Goal: Register for event/course

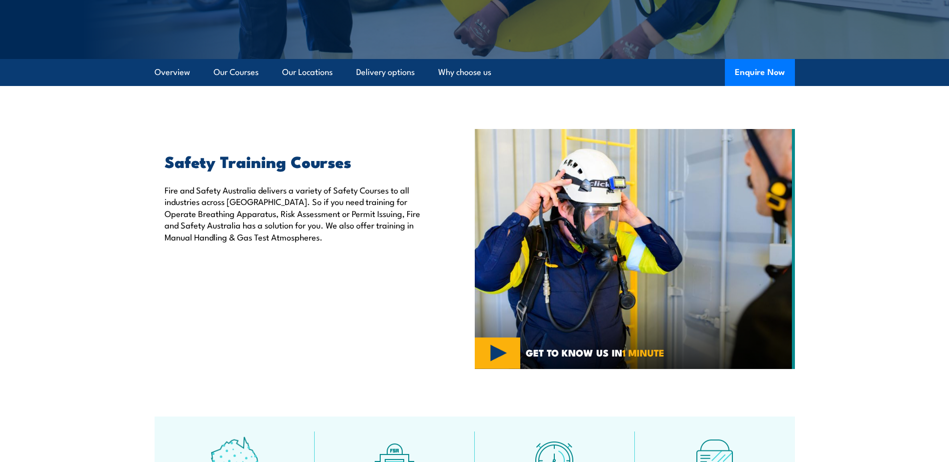
scroll to position [150, 0]
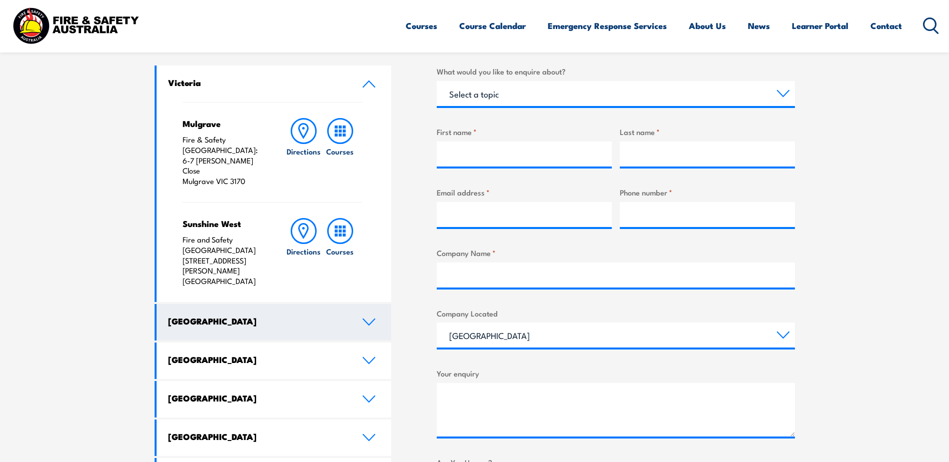
scroll to position [350, 0]
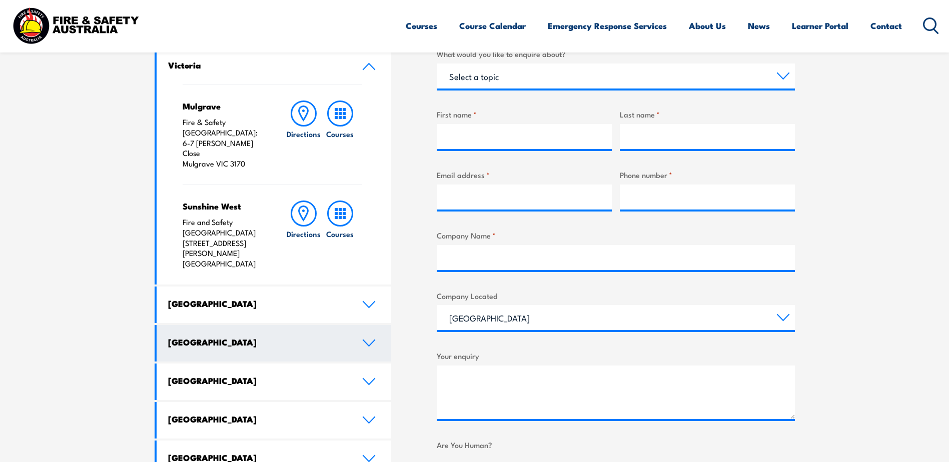
click at [260, 337] on h4 "[GEOGRAPHIC_DATA]" at bounding box center [257, 342] width 179 height 11
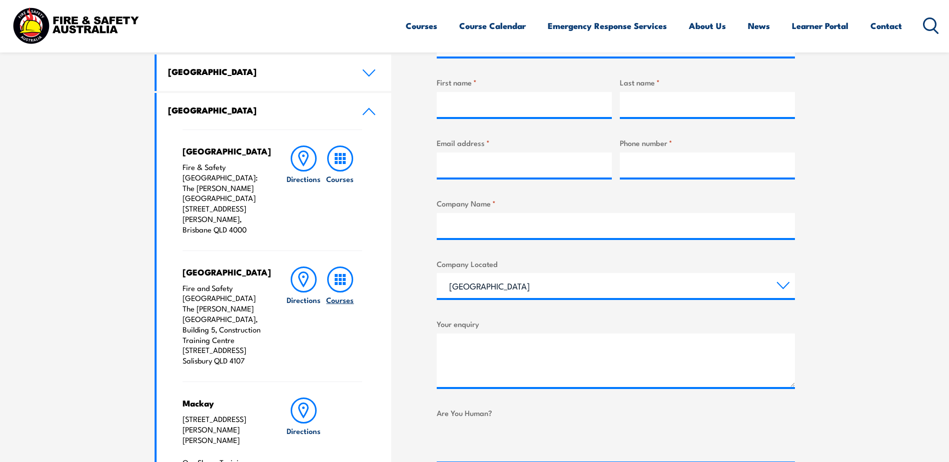
scroll to position [400, 0]
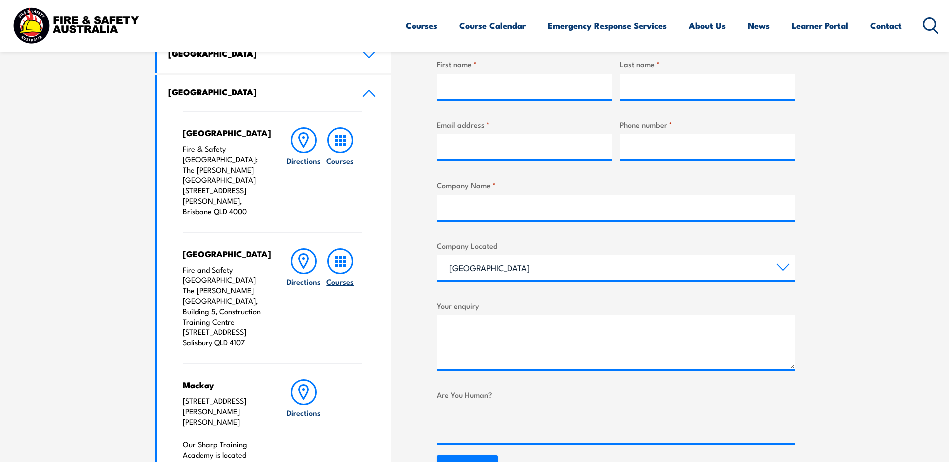
click at [344, 249] on icon at bounding box center [340, 262] width 26 height 26
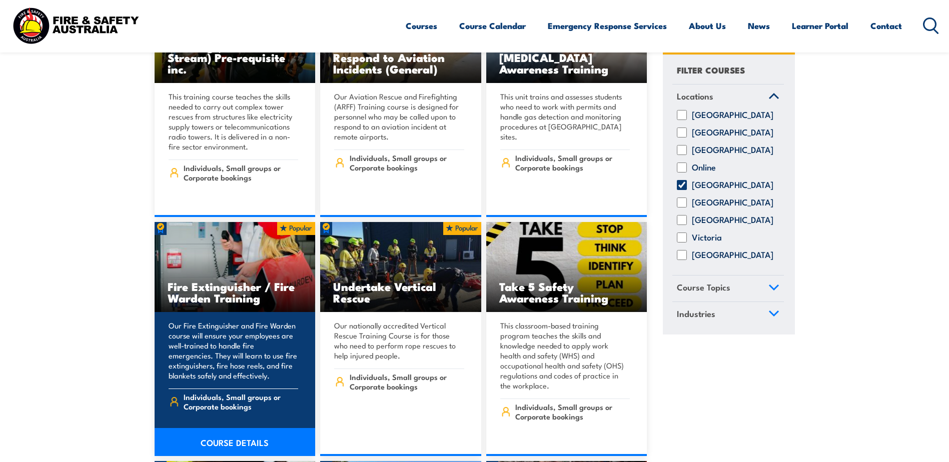
scroll to position [2700, 0]
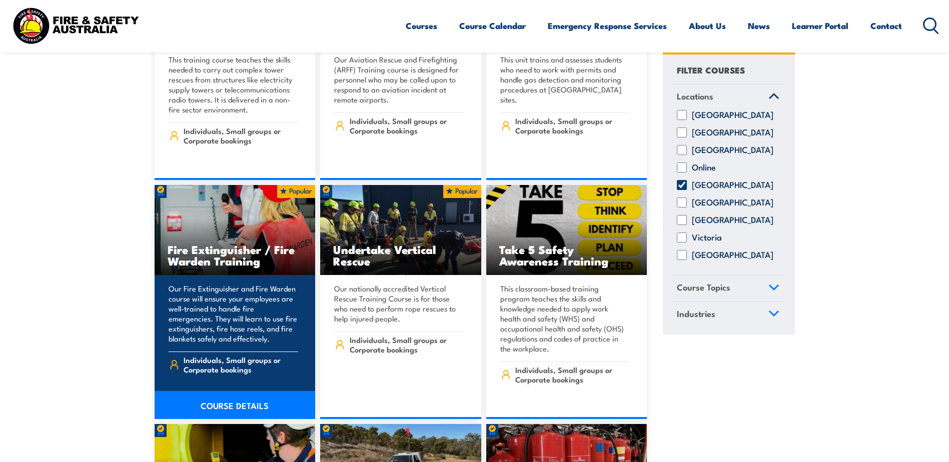
click at [226, 244] on h3 "Fire Extinguisher / Fire Warden Training" at bounding box center [235, 255] width 135 height 23
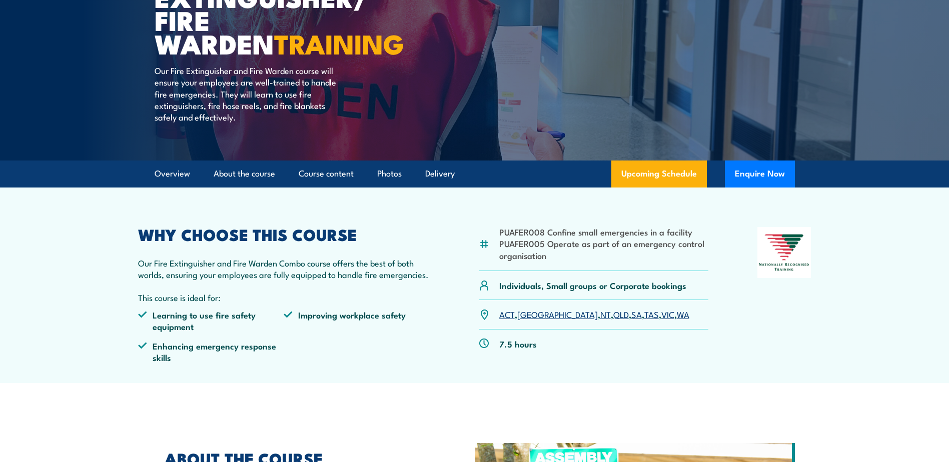
scroll to position [150, 0]
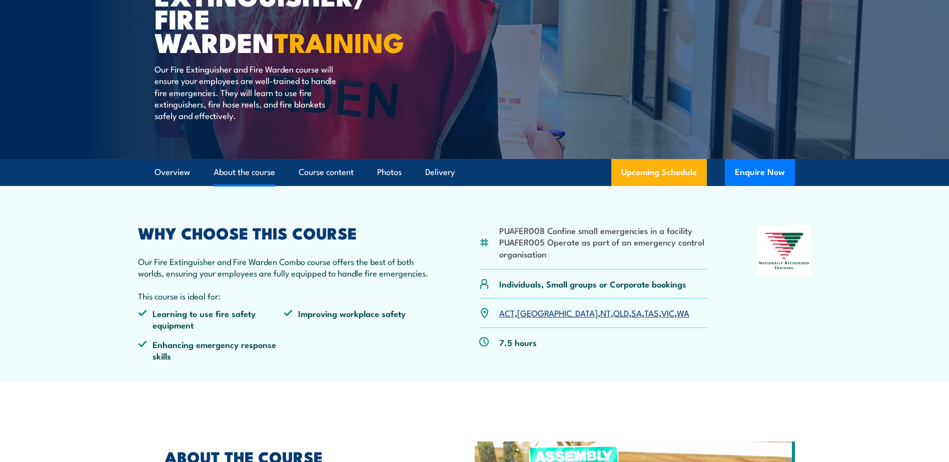
click at [221, 175] on link "About the course" at bounding box center [245, 172] width 62 height 27
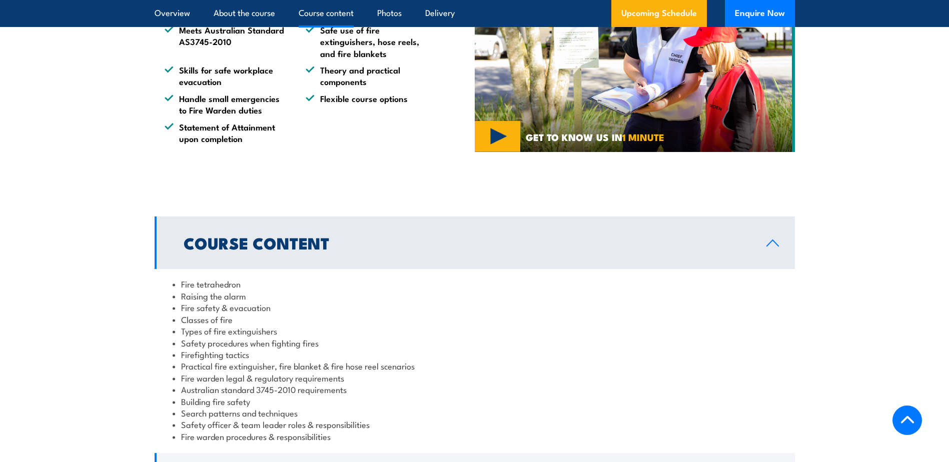
scroll to position [750, 0]
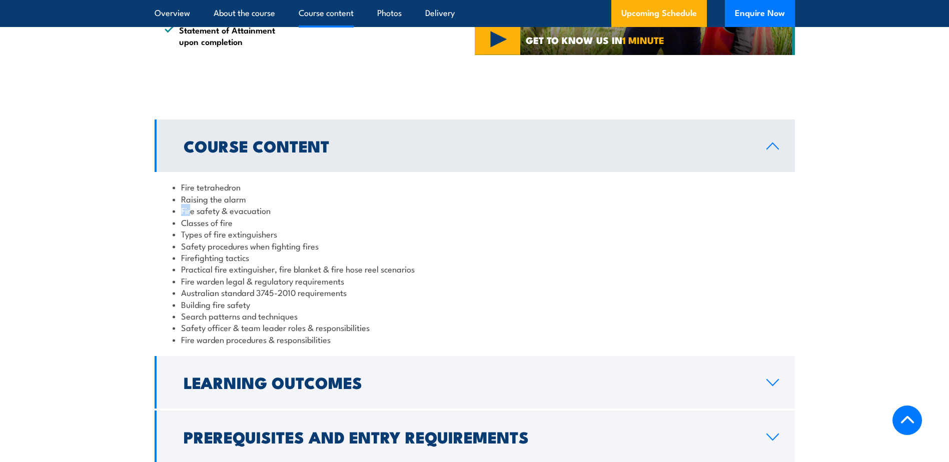
drag, startPoint x: 251, startPoint y: 200, endPoint x: 192, endPoint y: 207, distance: 58.9
click at [192, 207] on ul "Fire tetrahedron Raising the alarm Fire safety & evacuation Classes of fire Typ…" at bounding box center [475, 263] width 604 height 164
drag, startPoint x: 192, startPoint y: 207, endPoint x: 206, endPoint y: 218, distance: 18.1
click at [206, 218] on ul "Fire tetrahedron Raising the alarm Fire safety & evacuation Classes of fire Typ…" at bounding box center [475, 263] width 604 height 164
drag, startPoint x: 206, startPoint y: 218, endPoint x: 236, endPoint y: 223, distance: 29.8
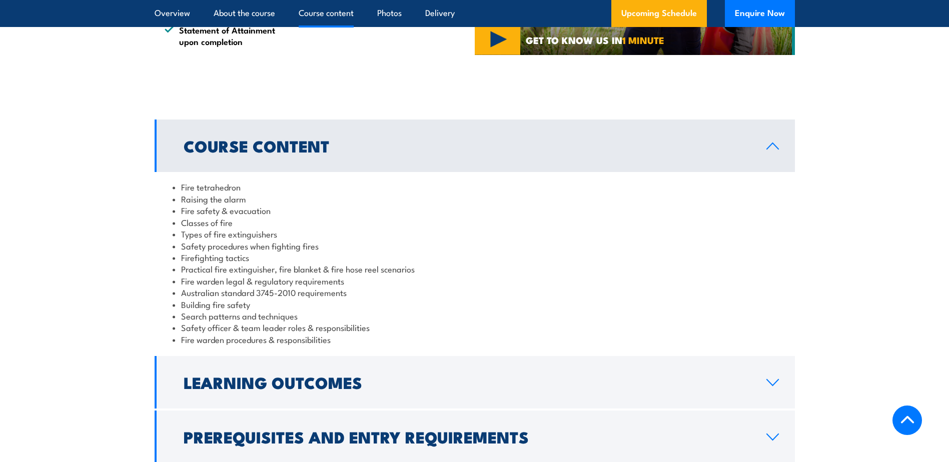
click at [236, 223] on li "Classes of fire" at bounding box center [475, 223] width 604 height 12
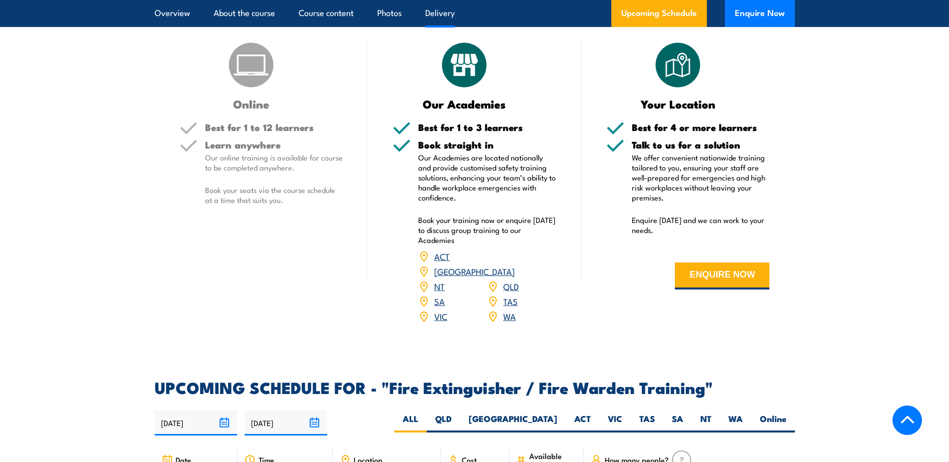
scroll to position [1300, 0]
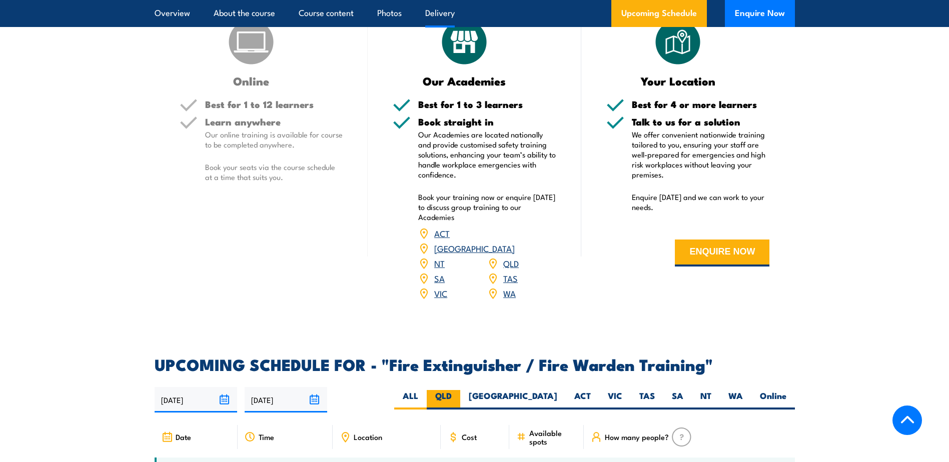
click at [460, 390] on label "QLD" at bounding box center [444, 400] width 34 height 20
click at [458, 390] on input "QLD" at bounding box center [455, 393] width 7 height 7
radio input "true"
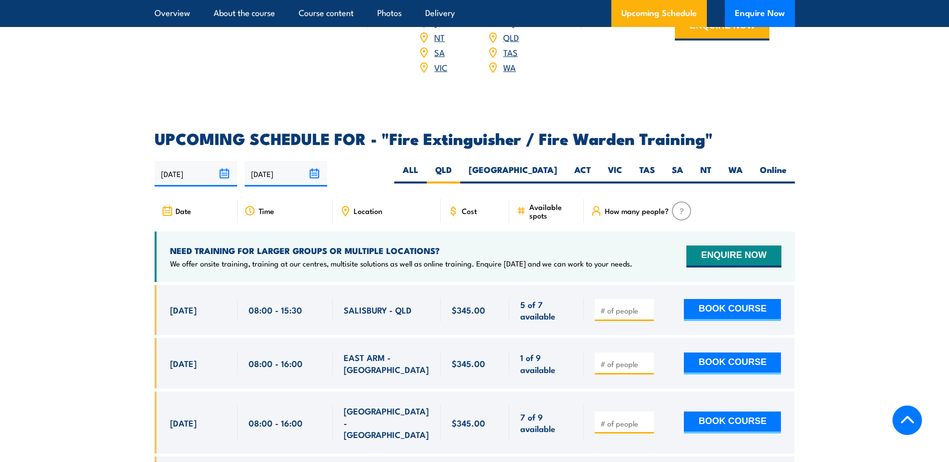
scroll to position [1550, 0]
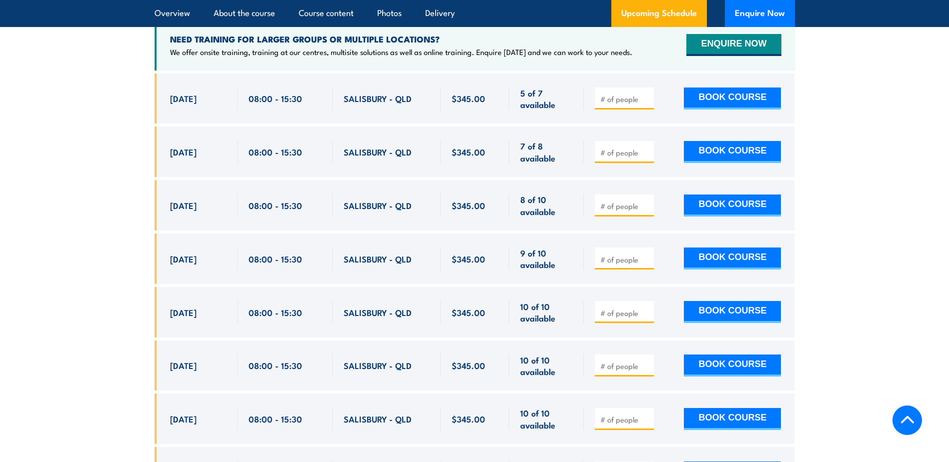
scroll to position [1742, 0]
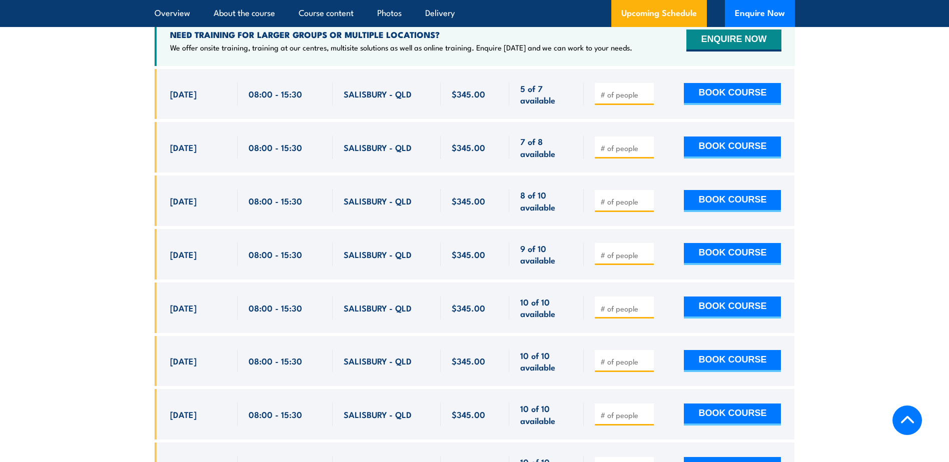
drag, startPoint x: 170, startPoint y: 187, endPoint x: 454, endPoint y: 190, distance: 283.6
click at [454, 190] on div "2 Oct, 2025, 08:00 - 08:00" at bounding box center [475, 201] width 640 height 51
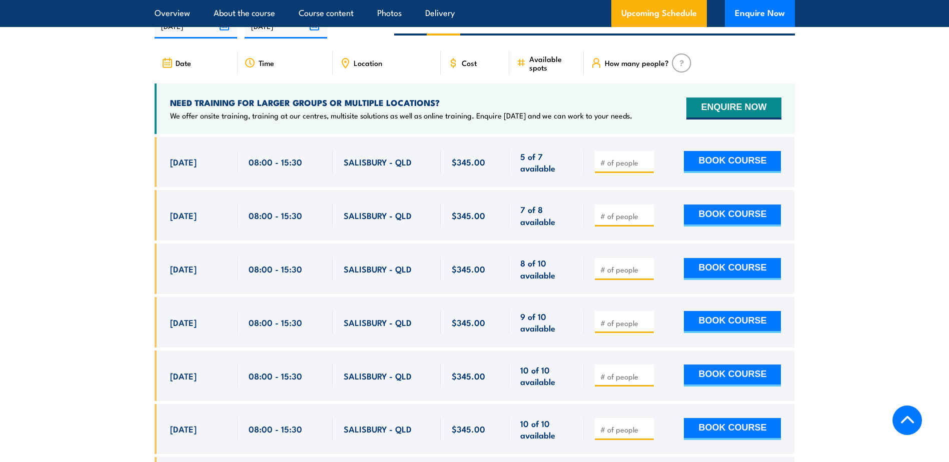
scroll to position [1692, 0]
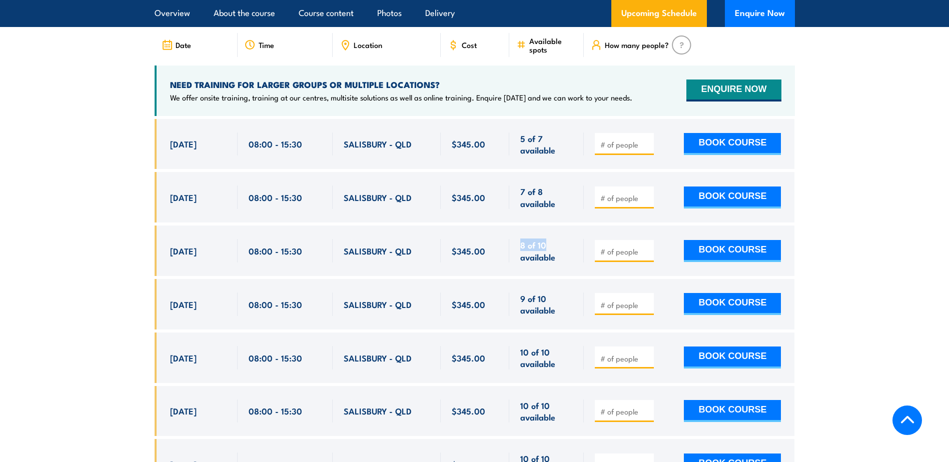
drag, startPoint x: 520, startPoint y: 233, endPoint x: 549, endPoint y: 233, distance: 29.0
click at [549, 239] on span "8 of 10 available" at bounding box center [546, 251] width 53 height 24
click at [169, 238] on div "2 Oct, 2025, 08:00 - 08:00" at bounding box center [196, 251] width 83 height 51
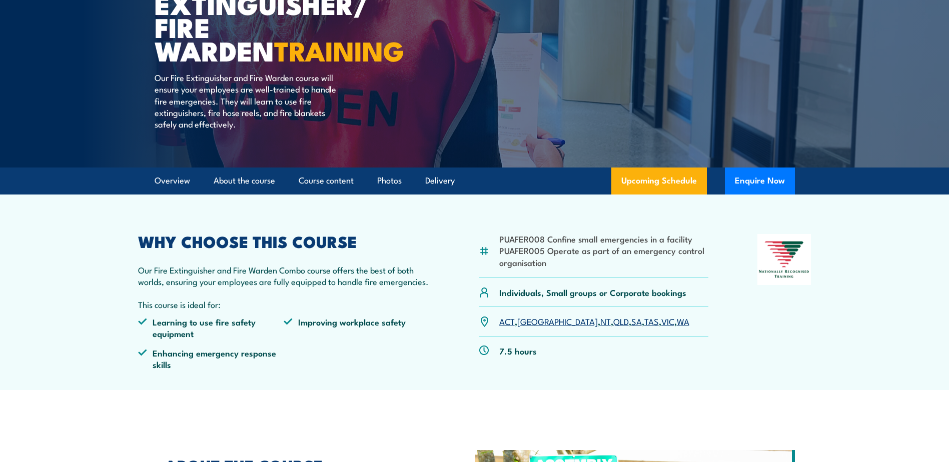
scroll to position [210, 0]
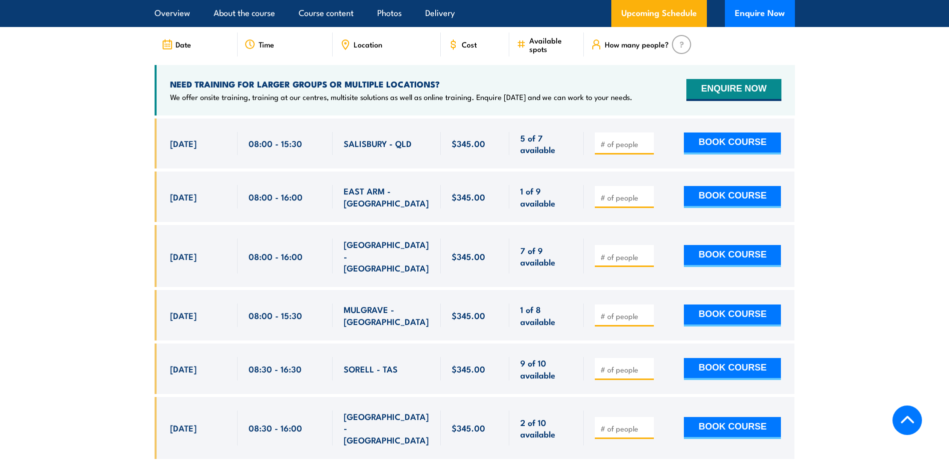
scroll to position [1600, 0]
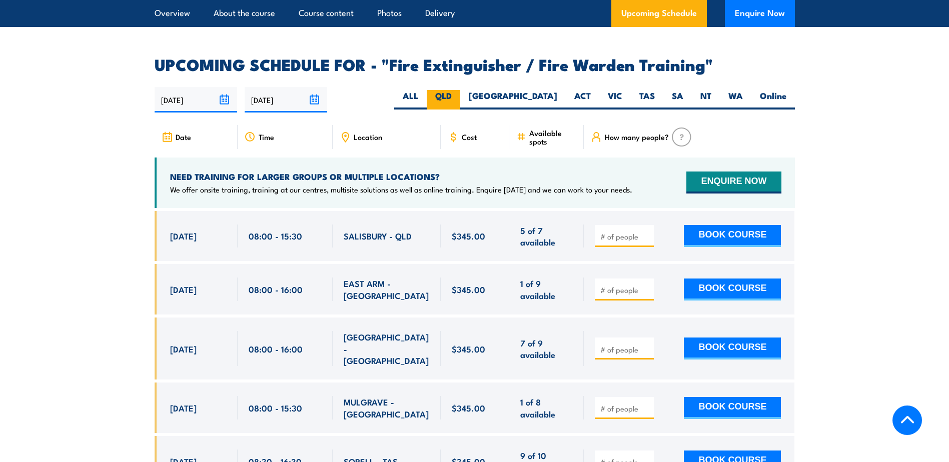
click at [460, 90] on label "QLD" at bounding box center [444, 100] width 34 height 20
click at [458, 90] on input "QLD" at bounding box center [455, 93] width 7 height 7
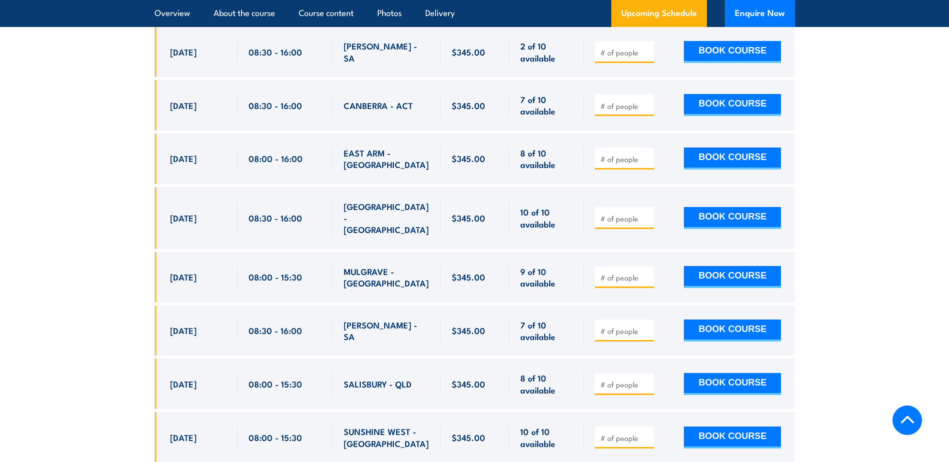
scroll to position [2350, 0]
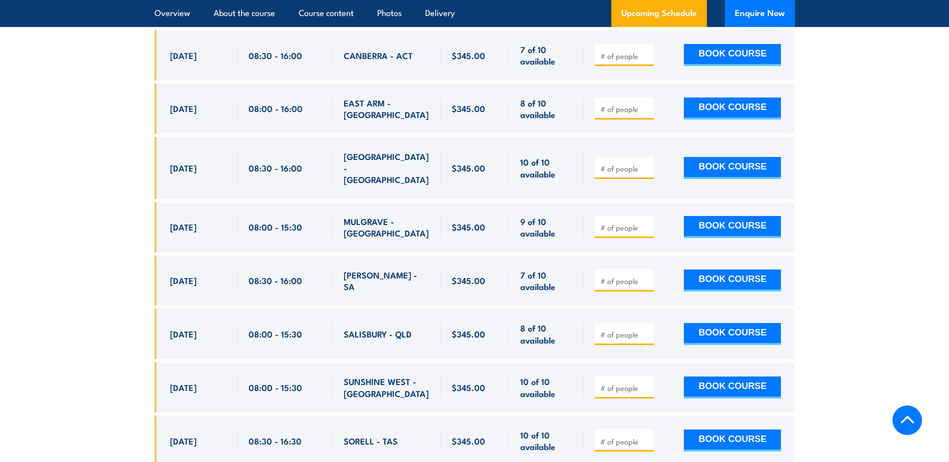
drag, startPoint x: 170, startPoint y: 273, endPoint x: 321, endPoint y: 270, distance: 151.0
click at [321, 309] on div "2 Oct, 2025, 08:00 - 08:00" at bounding box center [475, 334] width 640 height 51
copy div "2 Oct, 2025 08:00 - 15:30"
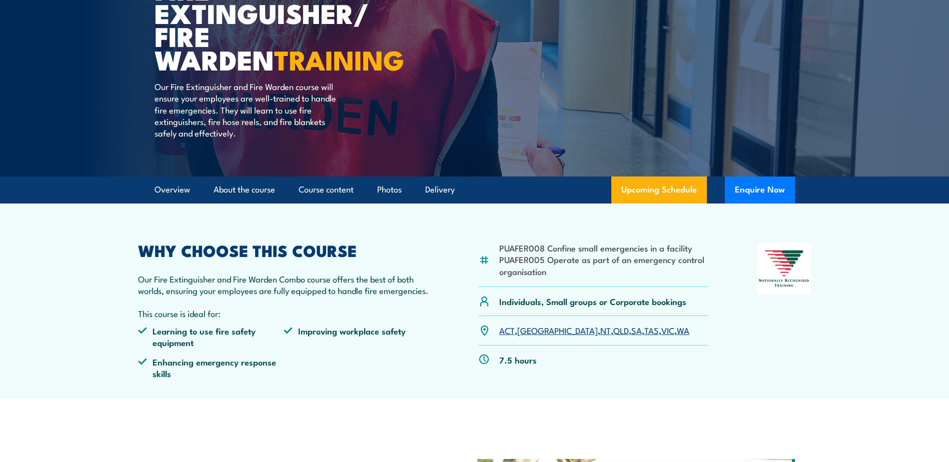
scroll to position [150, 0]
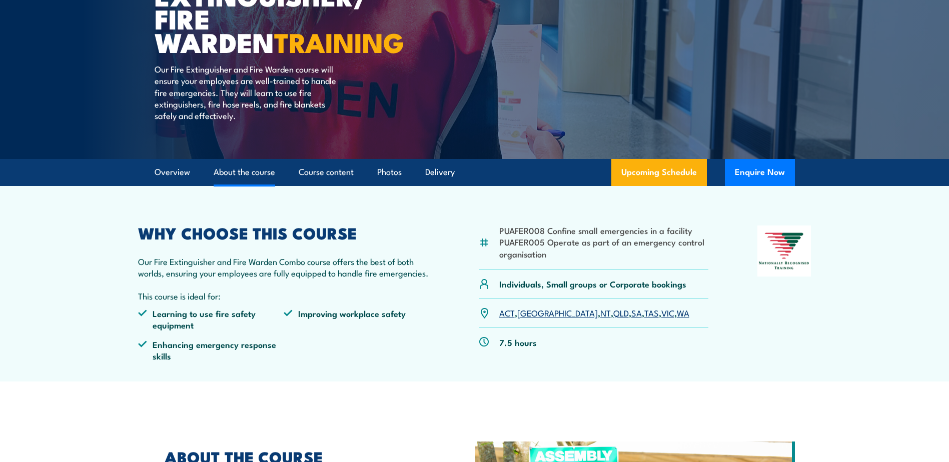
click at [239, 171] on link "About the course" at bounding box center [245, 172] width 62 height 27
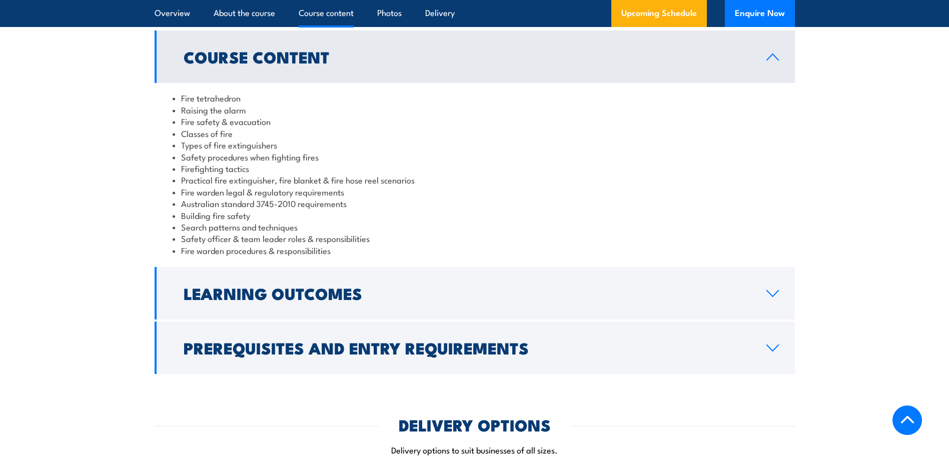
scroll to position [863, 0]
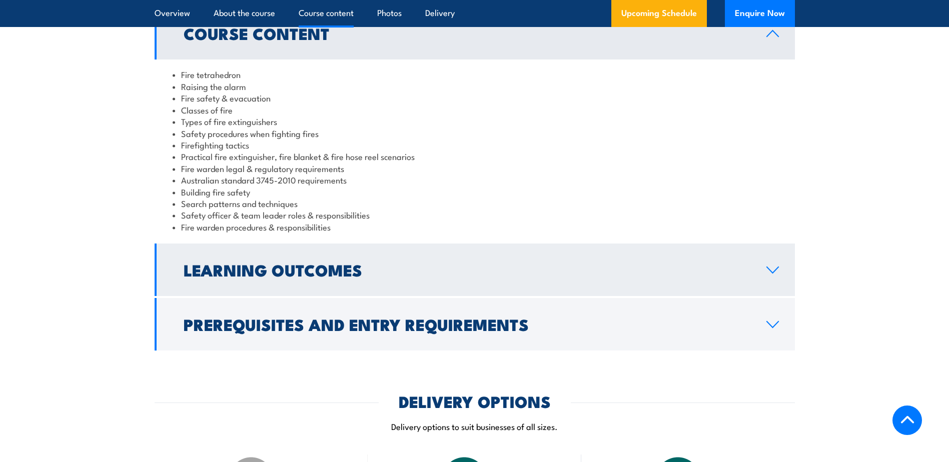
click at [538, 272] on h2 "Learning Outcomes" at bounding box center [467, 270] width 567 height 14
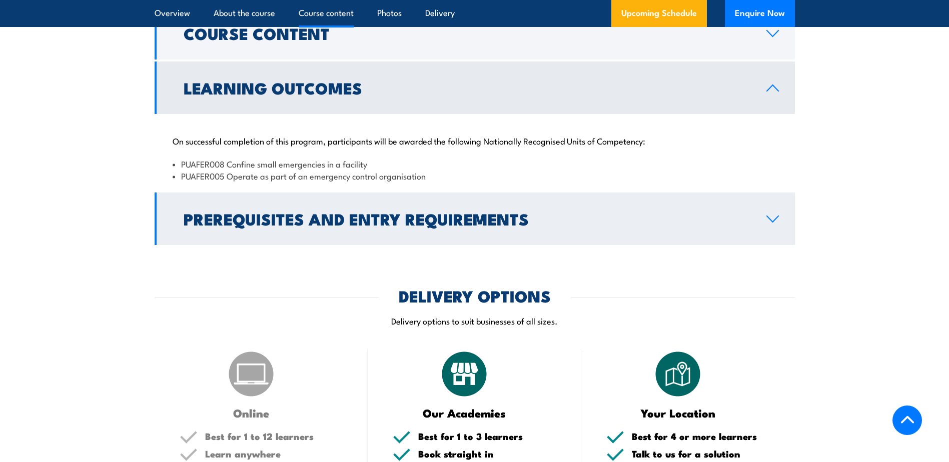
click at [496, 233] on link "Prerequisites and Entry Requirements" at bounding box center [475, 219] width 640 height 53
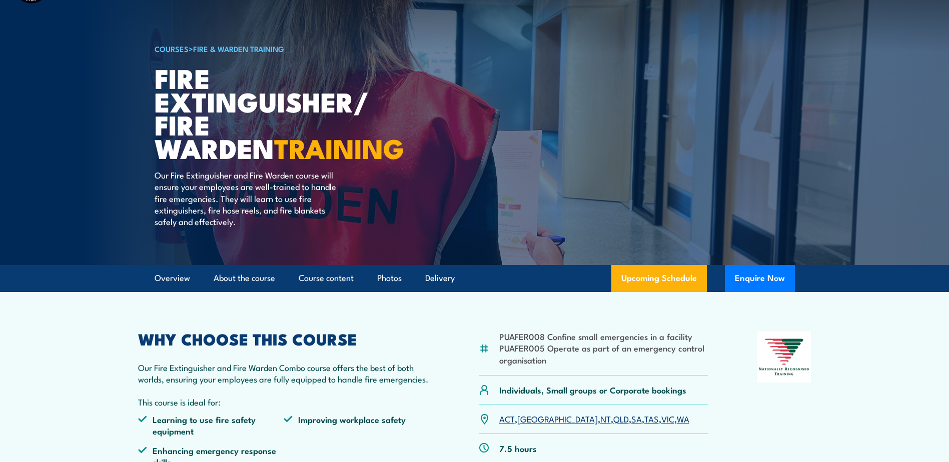
scroll to position [0, 0]
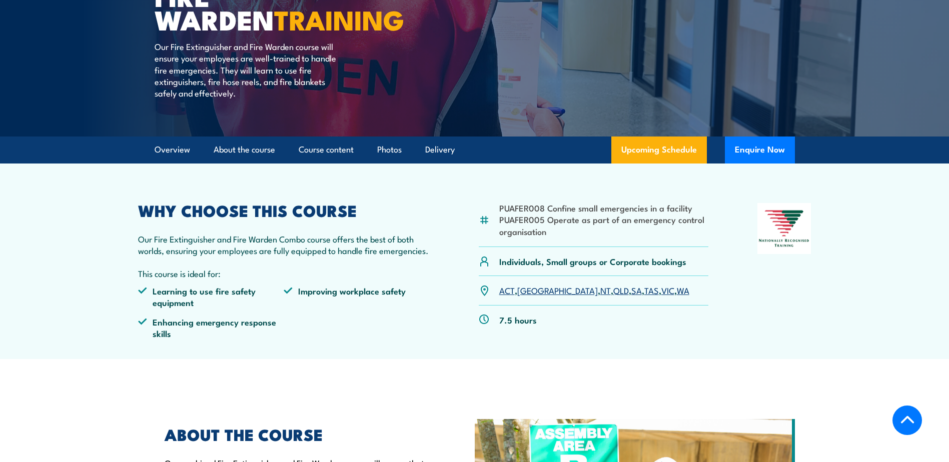
scroll to position [197, 0]
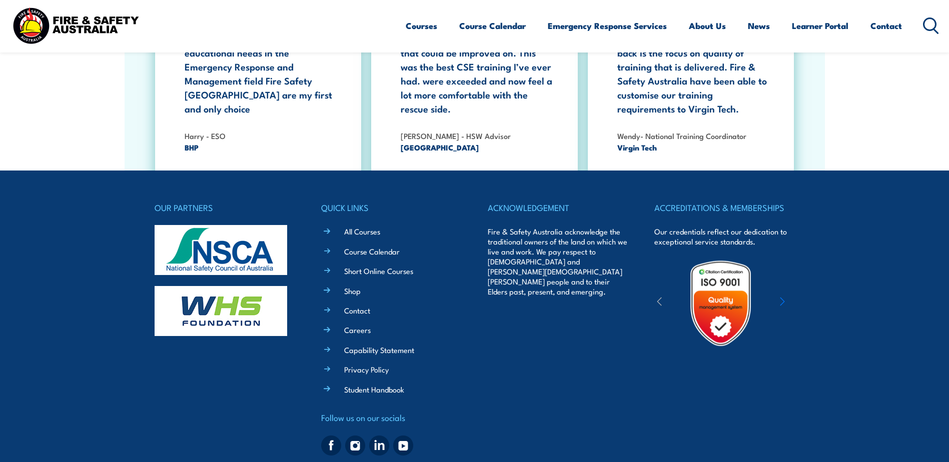
scroll to position [1830, 0]
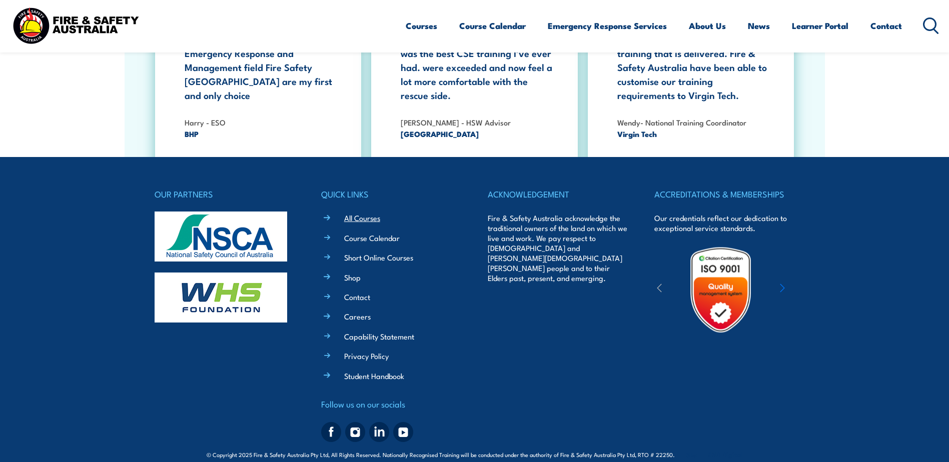
click at [356, 213] on link "All Courses" at bounding box center [362, 218] width 36 height 11
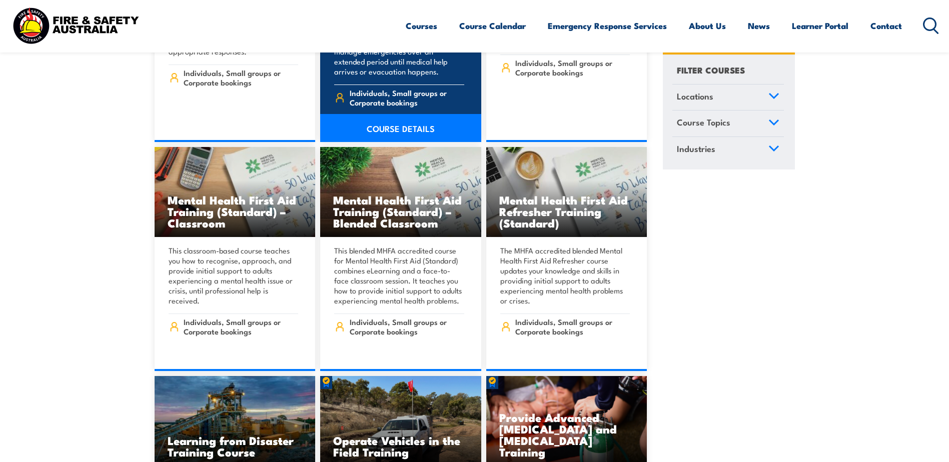
scroll to position [5951, 0]
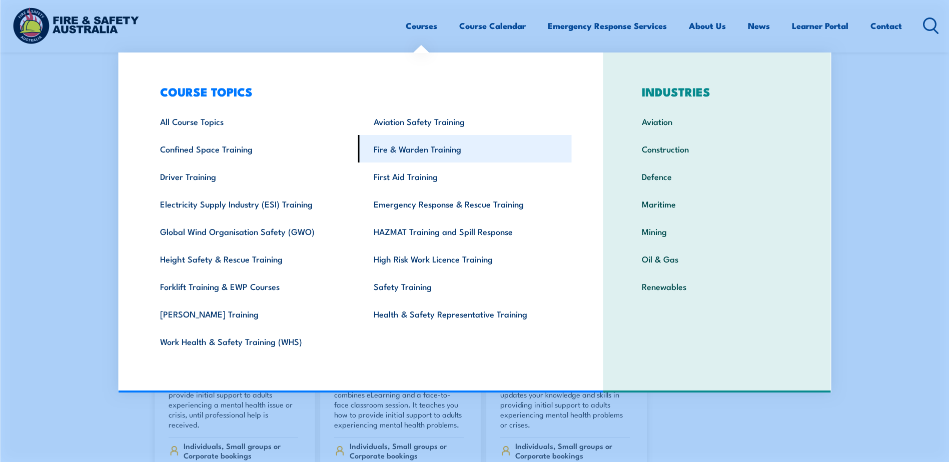
click at [426, 155] on link "Fire & Warden Training" at bounding box center [465, 149] width 214 height 28
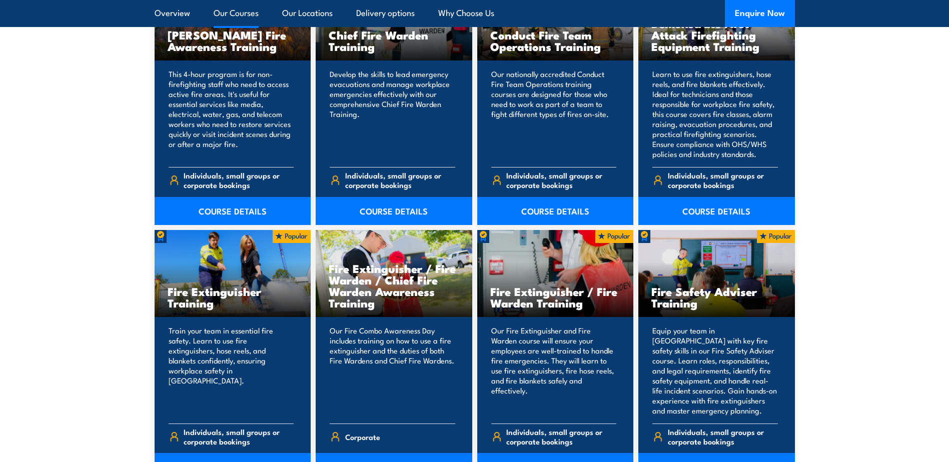
scroll to position [900, 0]
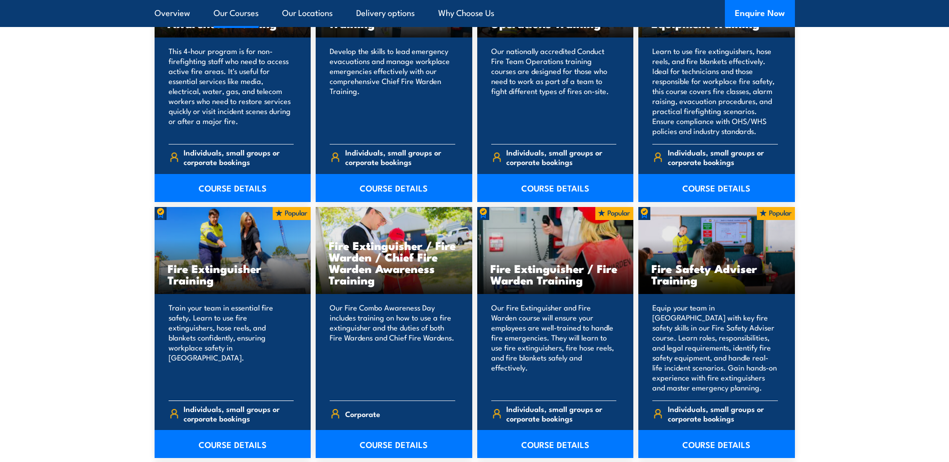
click at [200, 269] on h3 "Fire Extinguisher Training" at bounding box center [233, 274] width 131 height 23
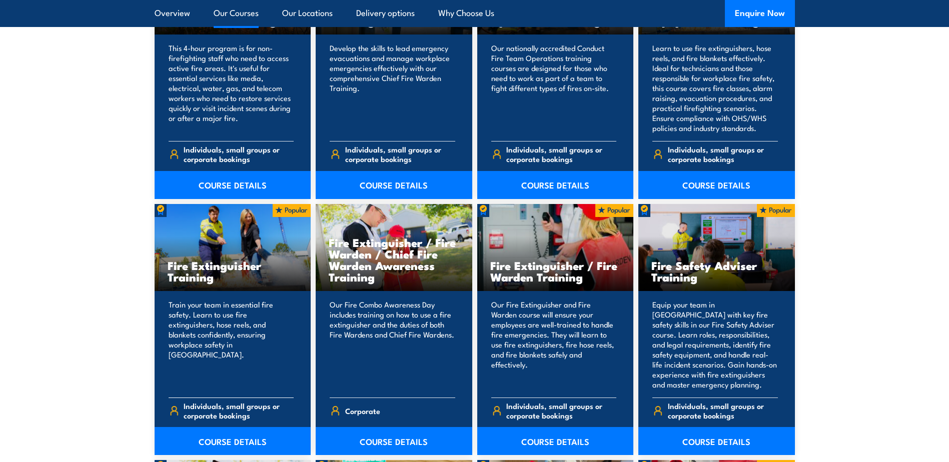
scroll to position [950, 0]
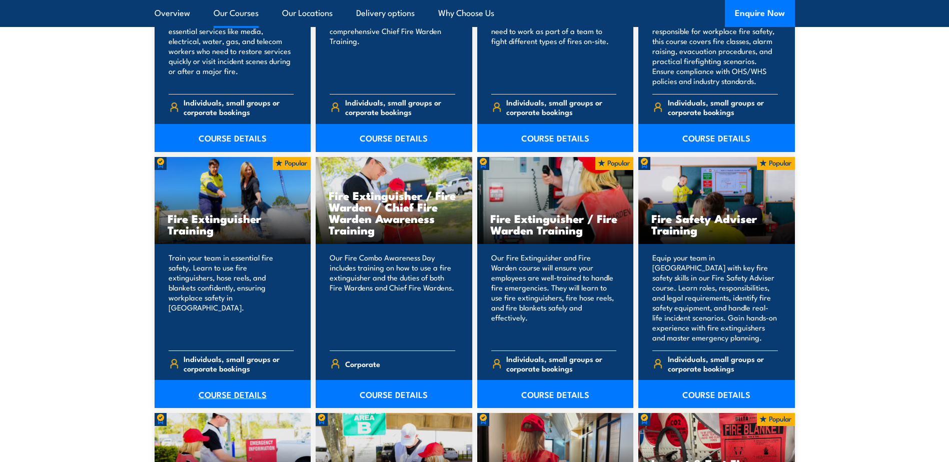
click at [232, 395] on link "COURSE DETAILS" at bounding box center [233, 394] width 157 height 28
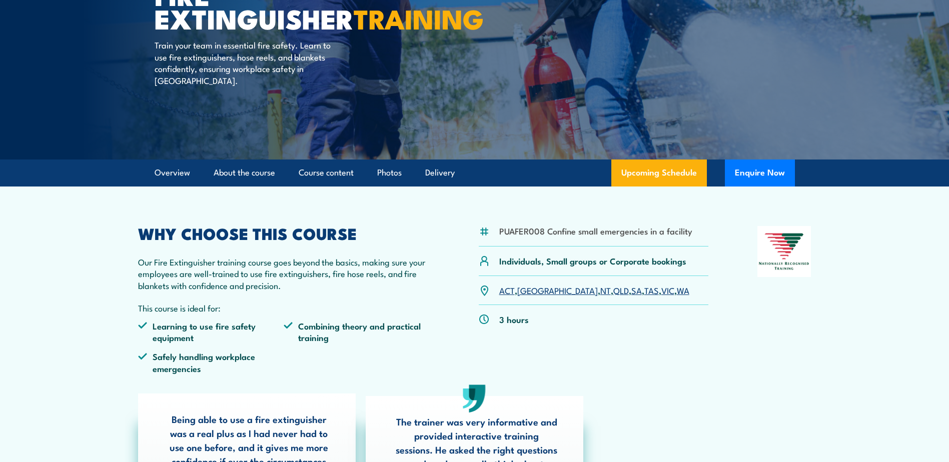
scroll to position [150, 0]
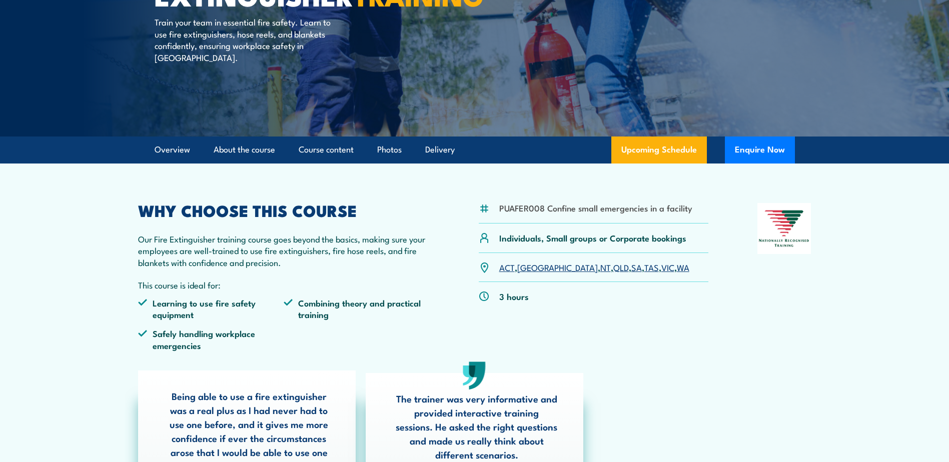
click at [613, 272] on link "QLD" at bounding box center [621, 267] width 16 height 12
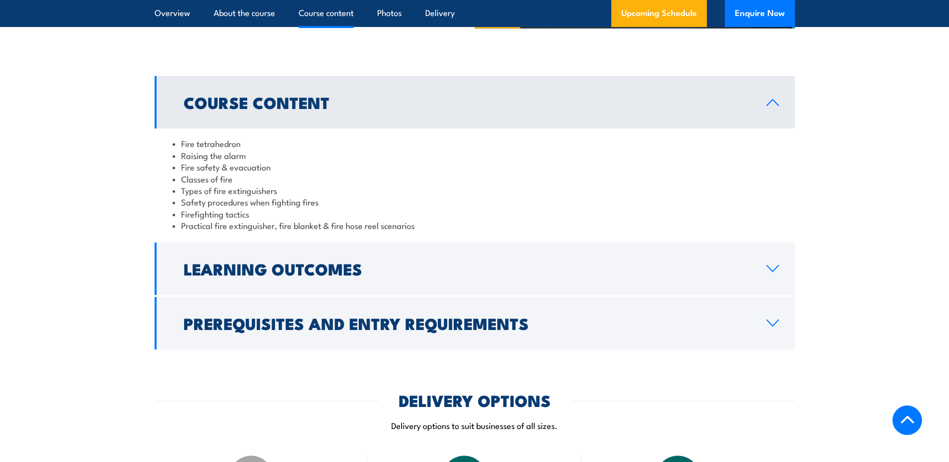
scroll to position [935, 0]
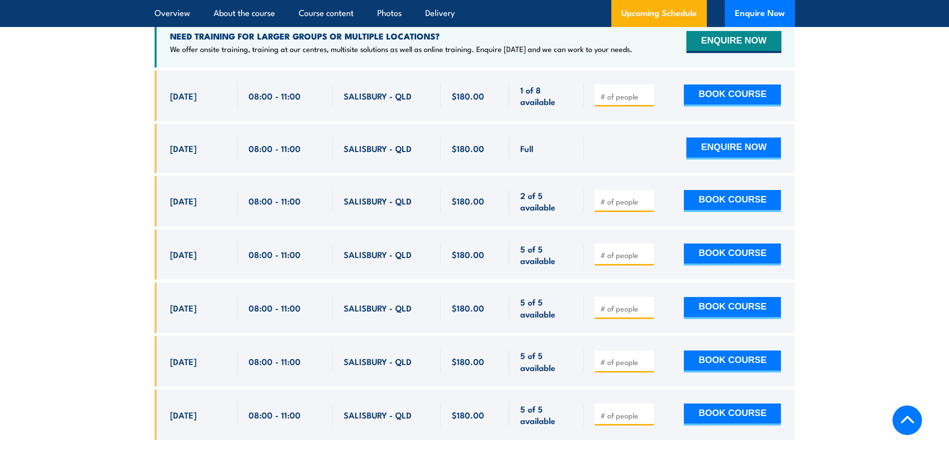
scroll to position [1800, 0]
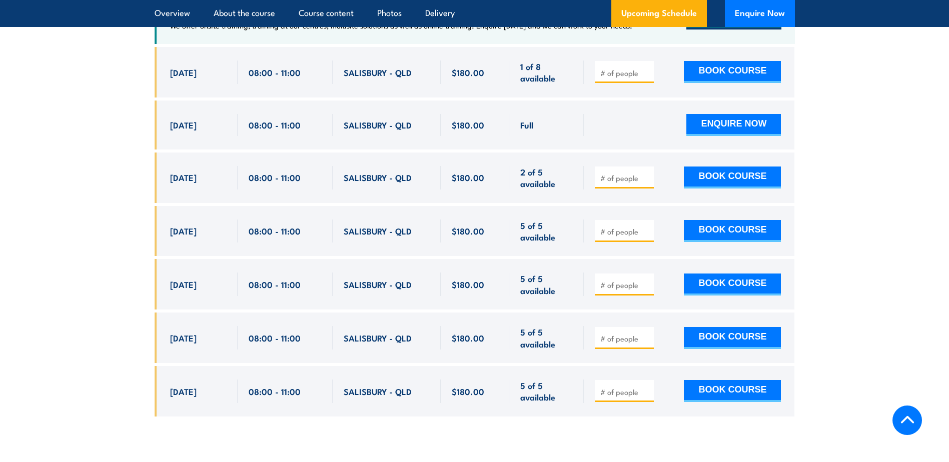
drag, startPoint x: 169, startPoint y: 217, endPoint x: 324, endPoint y: 215, distance: 155.0
click at [324, 215] on div "[DATE] 08:00 - 08:00" at bounding box center [475, 231] width 640 height 51
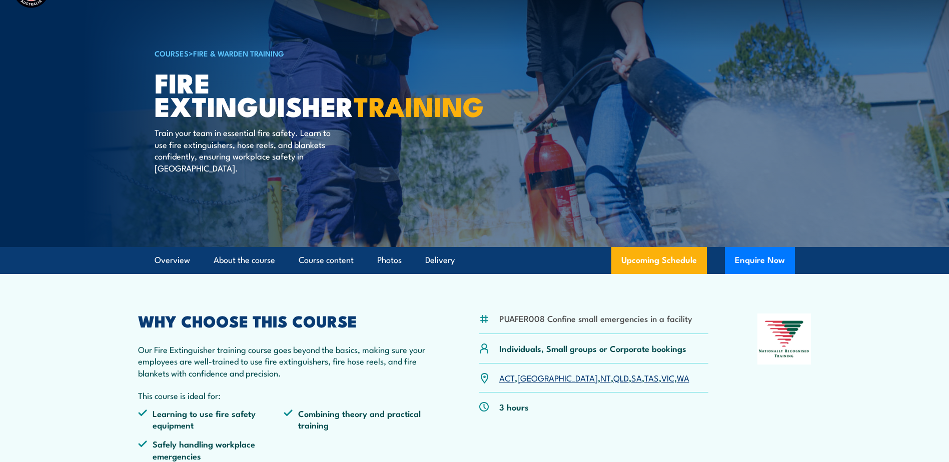
scroll to position [100, 0]
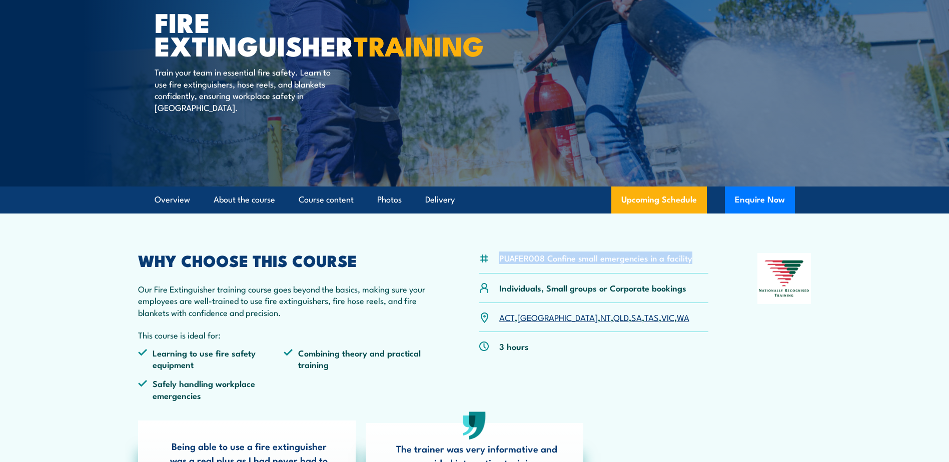
drag, startPoint x: 694, startPoint y: 257, endPoint x: 491, endPoint y: 257, distance: 203.0
click at [491, 257] on div "PUAFER008 Confine small emergencies in a facility" at bounding box center [594, 263] width 230 height 21
copy div "PUAFER008 Confine small emergencies in a facility"
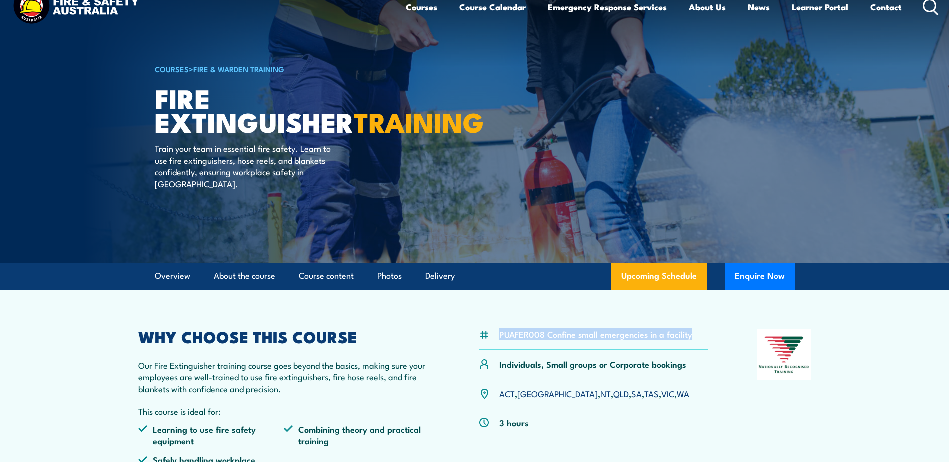
scroll to position [0, 0]
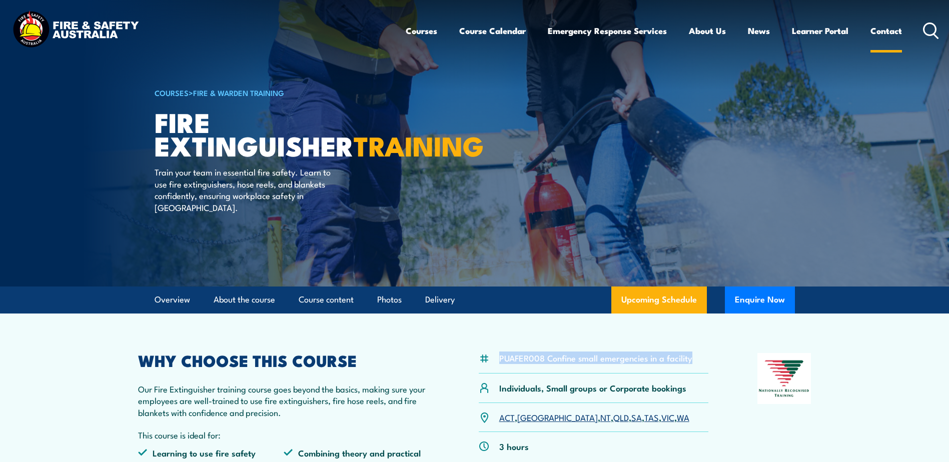
click at [894, 33] on link "Contact" at bounding box center [886, 31] width 32 height 27
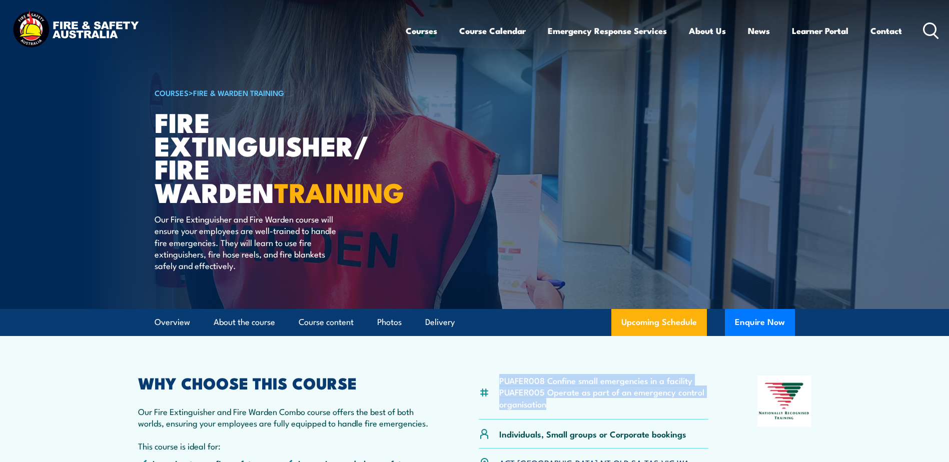
drag, startPoint x: 500, startPoint y: 379, endPoint x: 548, endPoint y: 402, distance: 53.7
click at [548, 402] on ul "PUAFER008 Confine small emergencies in a facility PUAFER005 Operate as part of …" at bounding box center [604, 392] width 210 height 35
copy ul "PUAFER008 Confine small emergencies in a facility PUAFER005 Operate as part of …"
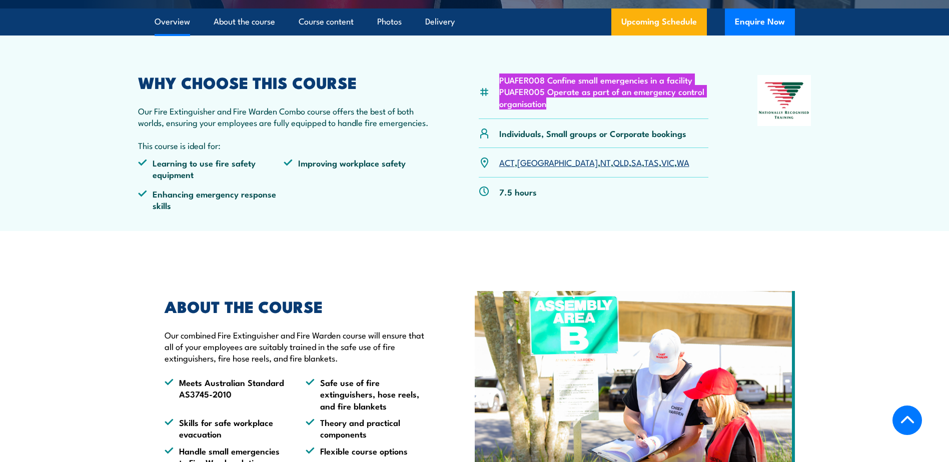
scroll to position [300, 0]
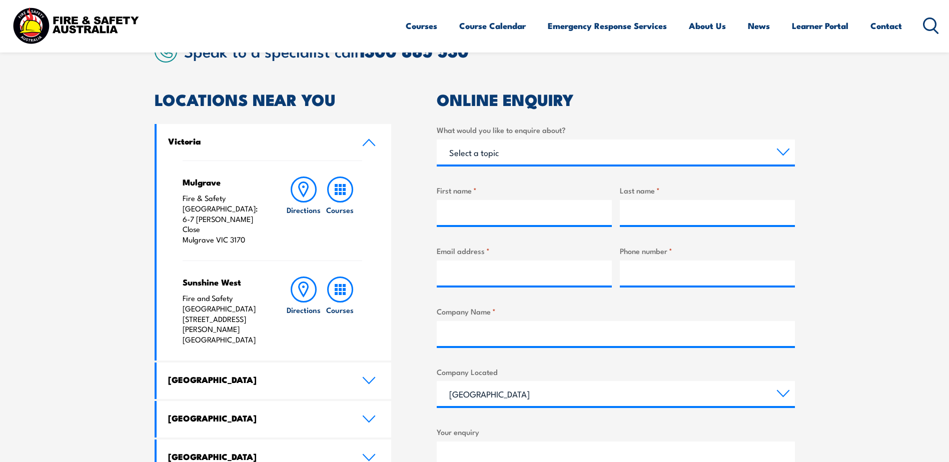
scroll to position [250, 0]
